Goal: Find specific page/section: Find specific page/section

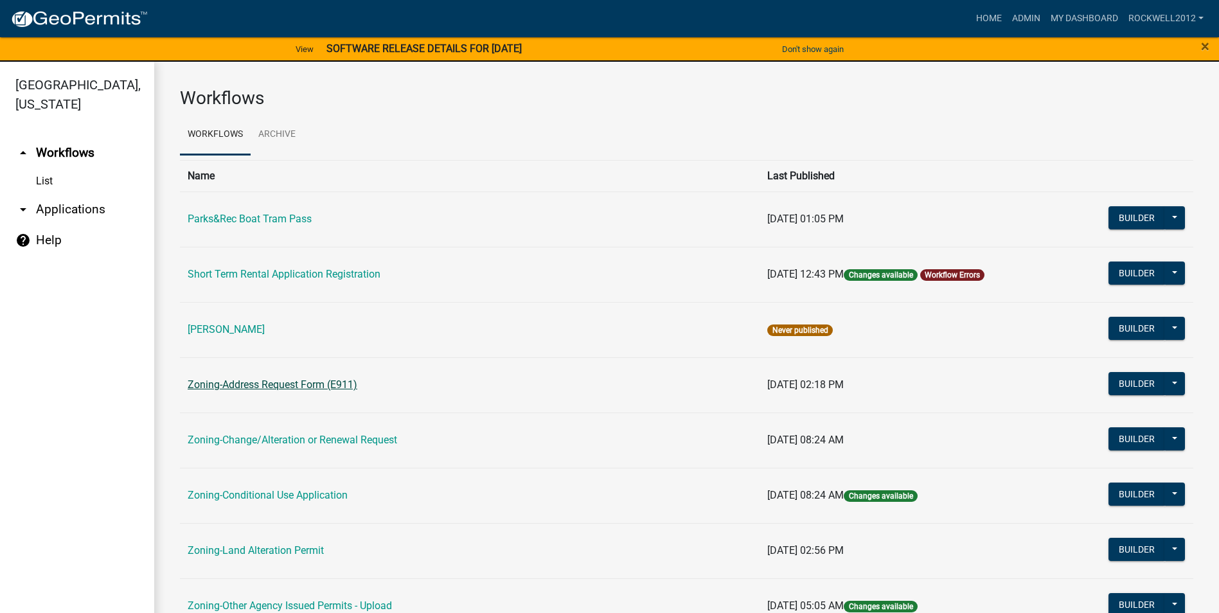
click at [306, 384] on link "Zoning-Address Request Form (E911)" at bounding box center [273, 384] width 170 height 12
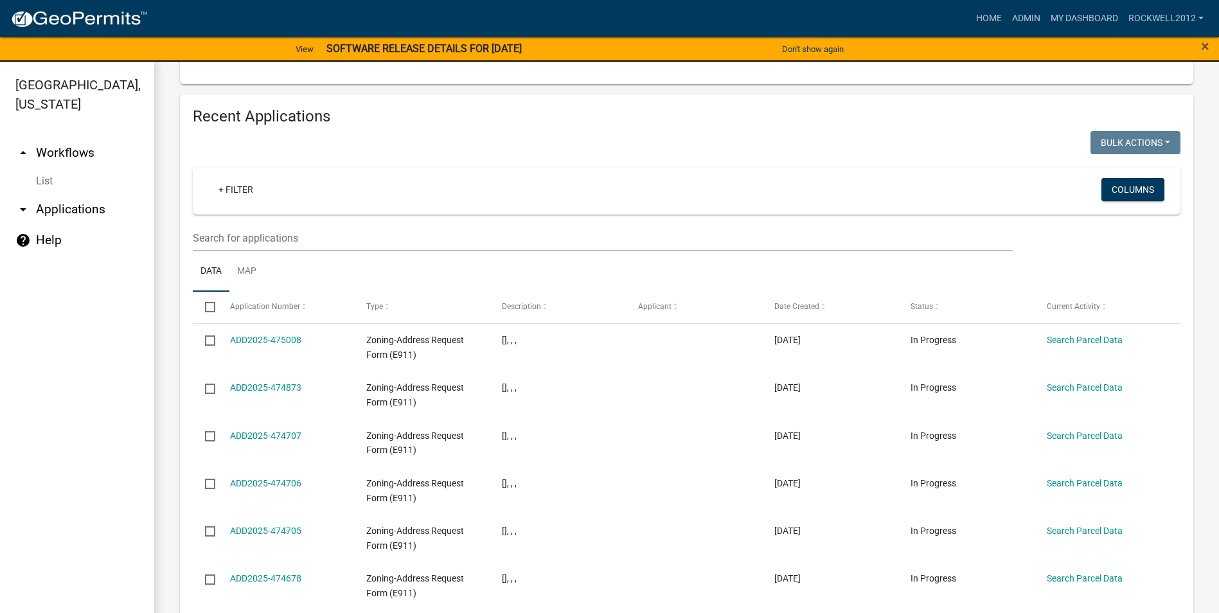
scroll to position [903, 0]
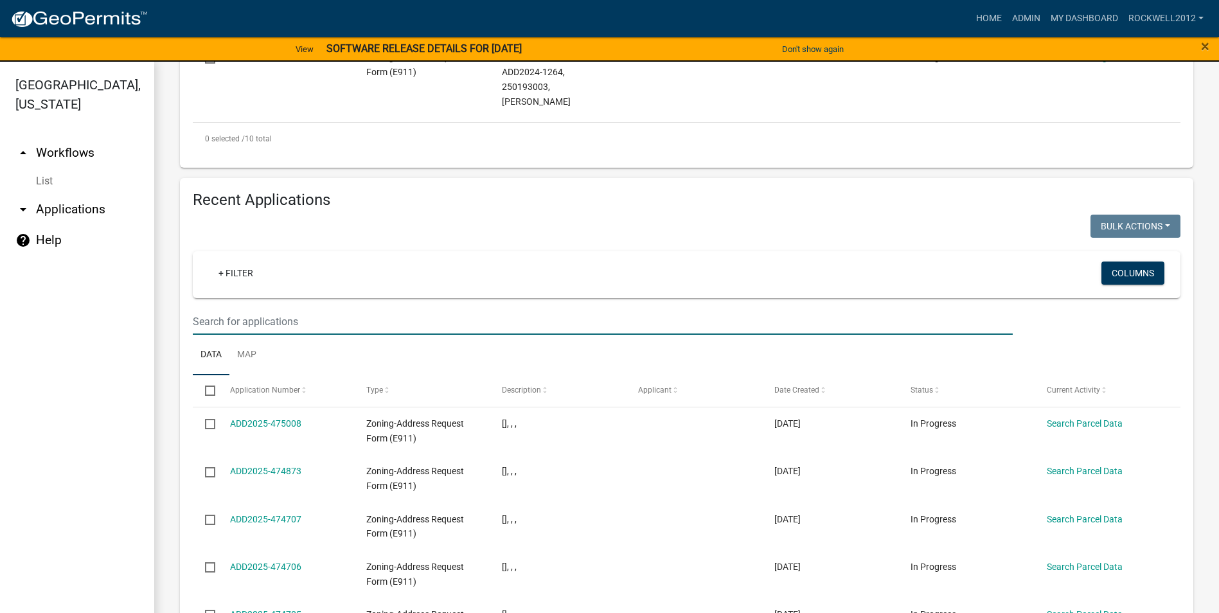
click at [221, 310] on input "text" at bounding box center [603, 321] width 820 height 26
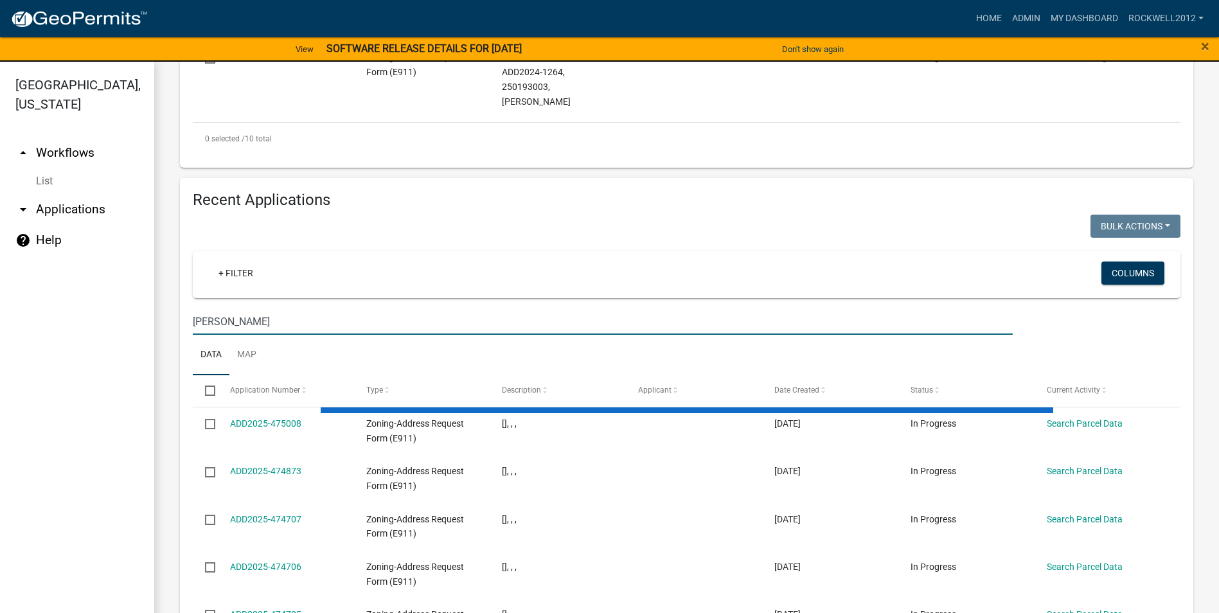
type input "[PERSON_NAME]"
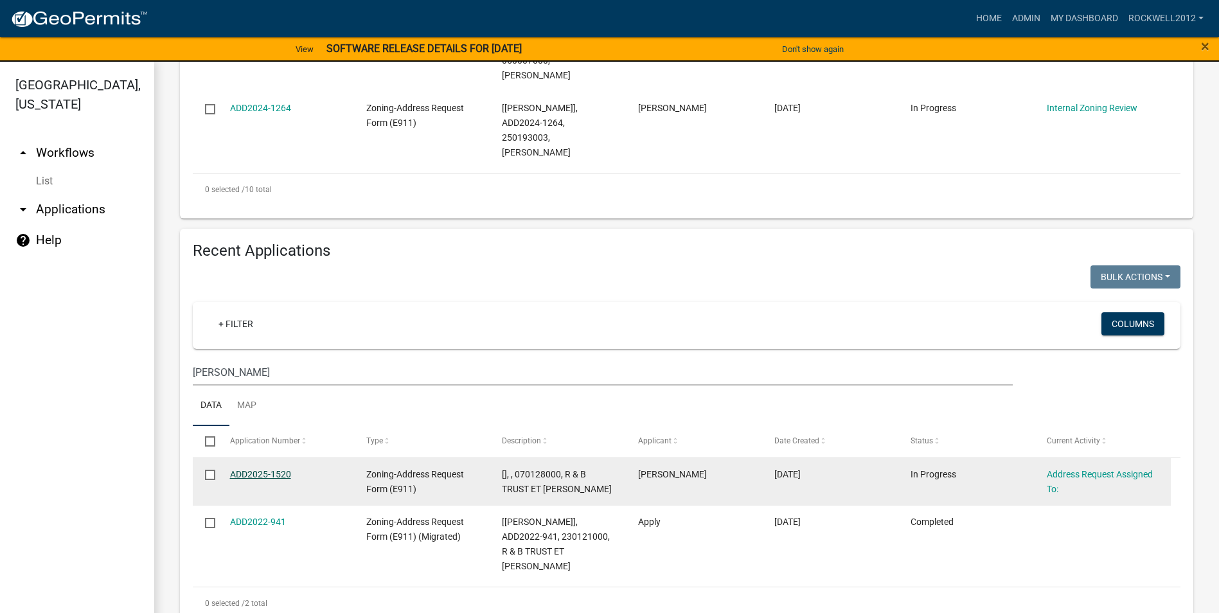
click at [255, 469] on link "ADD2025-1520" at bounding box center [260, 474] width 61 height 10
